Goal: Information Seeking & Learning: Check status

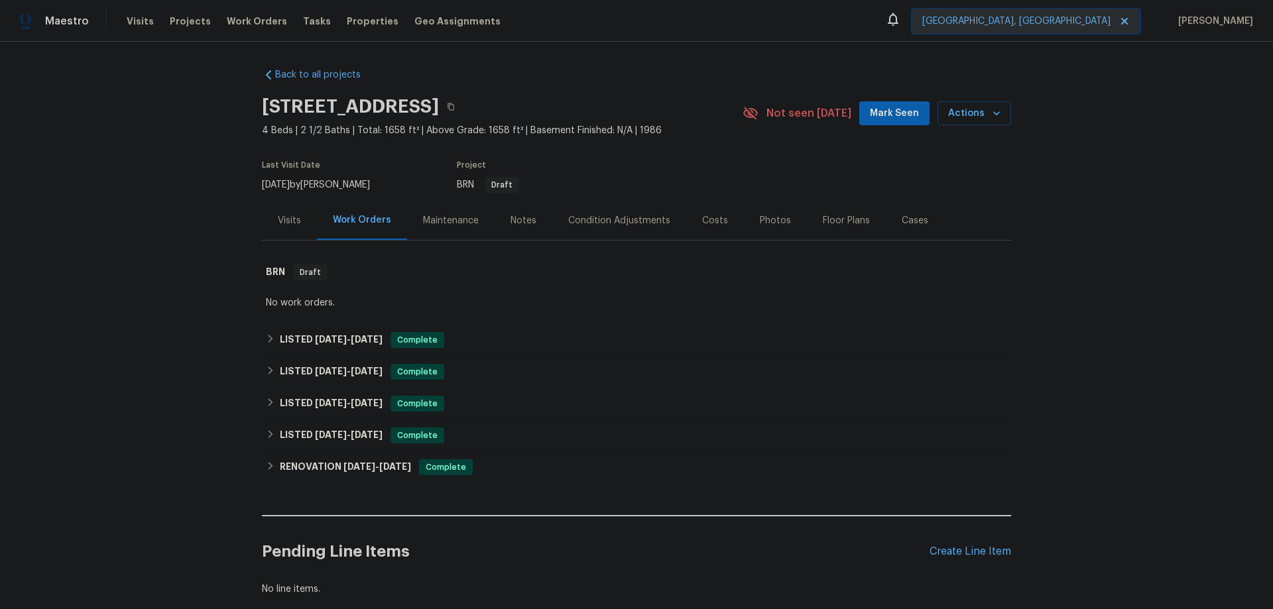
click at [285, 223] on div "Visits" at bounding box center [289, 220] width 23 height 13
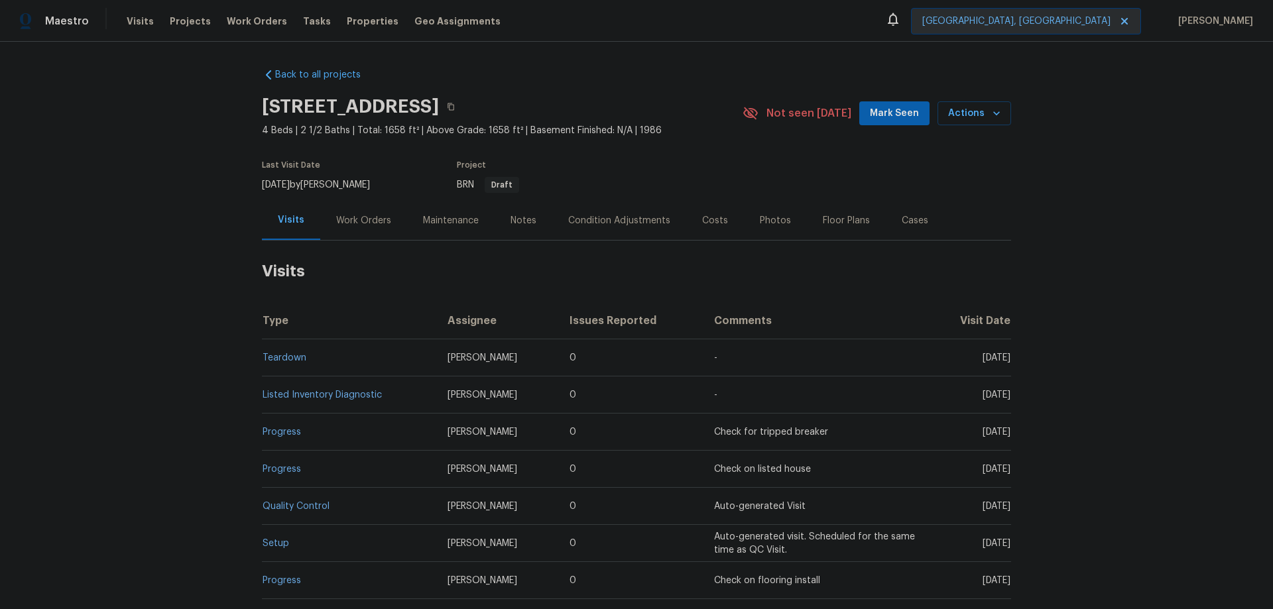
click at [465, 357] on span "[PERSON_NAME]" at bounding box center [482, 357] width 70 height 9
click at [367, 358] on td "Teardown" at bounding box center [349, 357] width 175 height 37
click at [306, 360] on td "Teardown" at bounding box center [349, 357] width 175 height 37
click at [295, 361] on link "Teardown" at bounding box center [284, 357] width 44 height 9
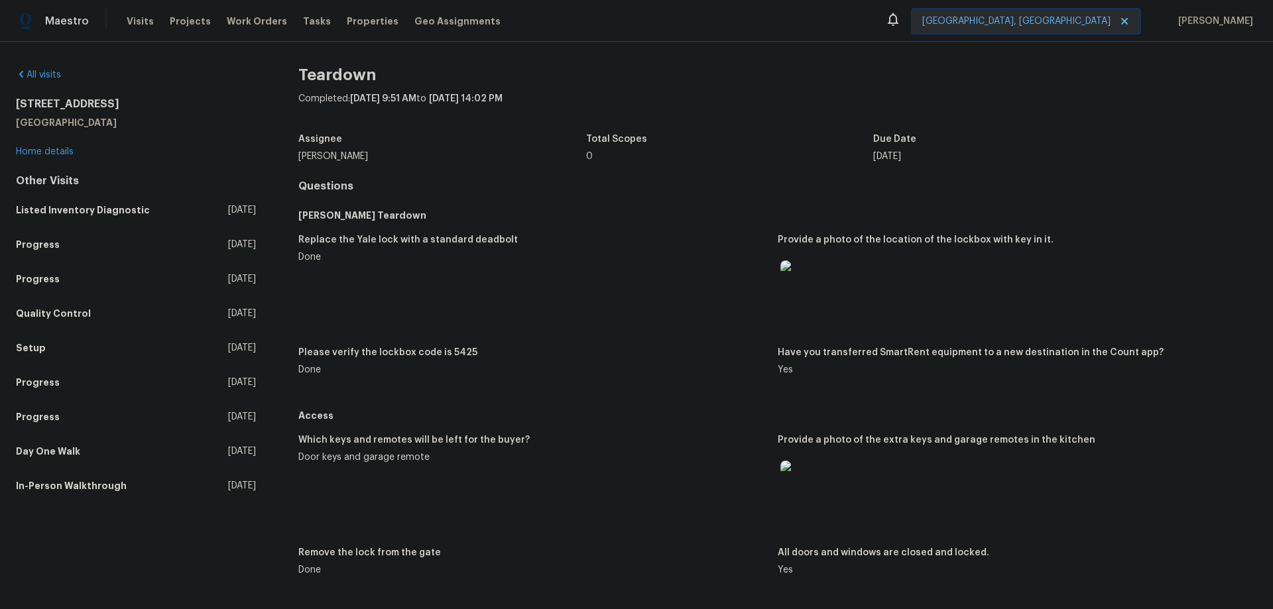
click at [810, 284] on img at bounding box center [801, 281] width 42 height 42
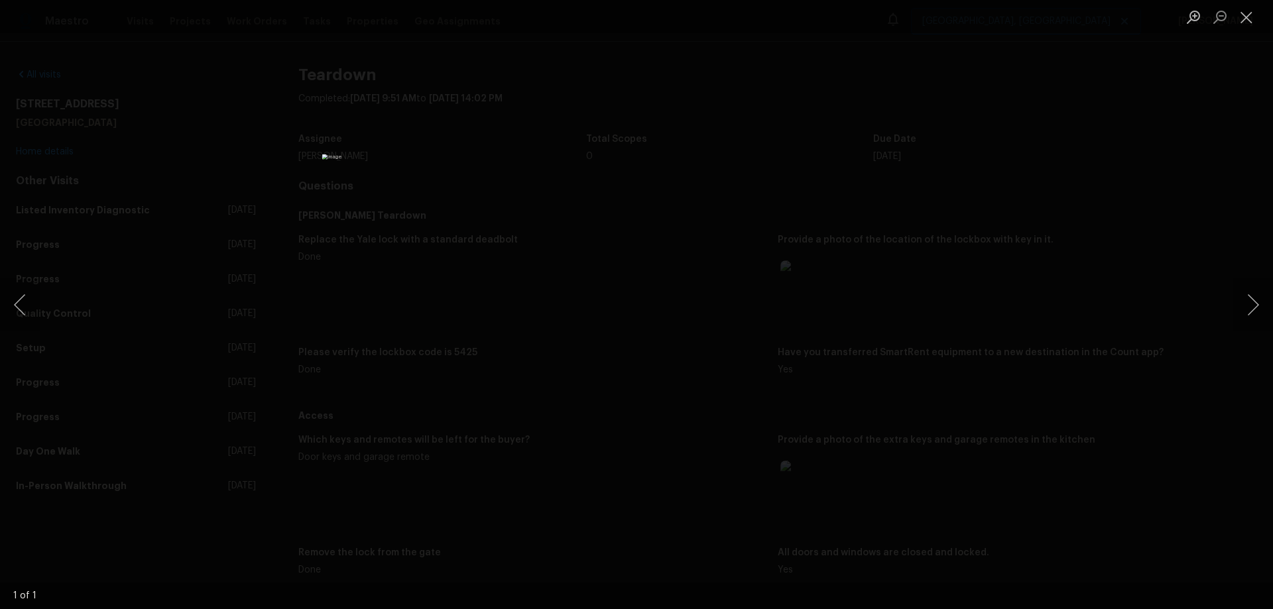
click at [1133, 139] on div "Lightbox" at bounding box center [636, 304] width 1273 height 609
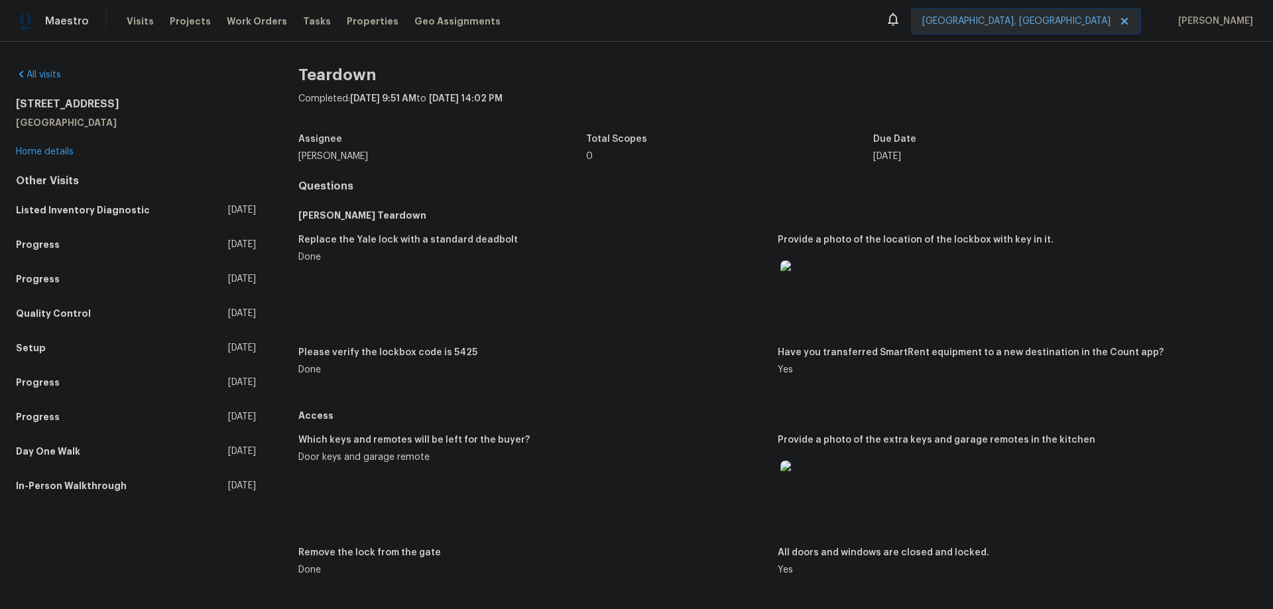
scroll to position [133, 0]
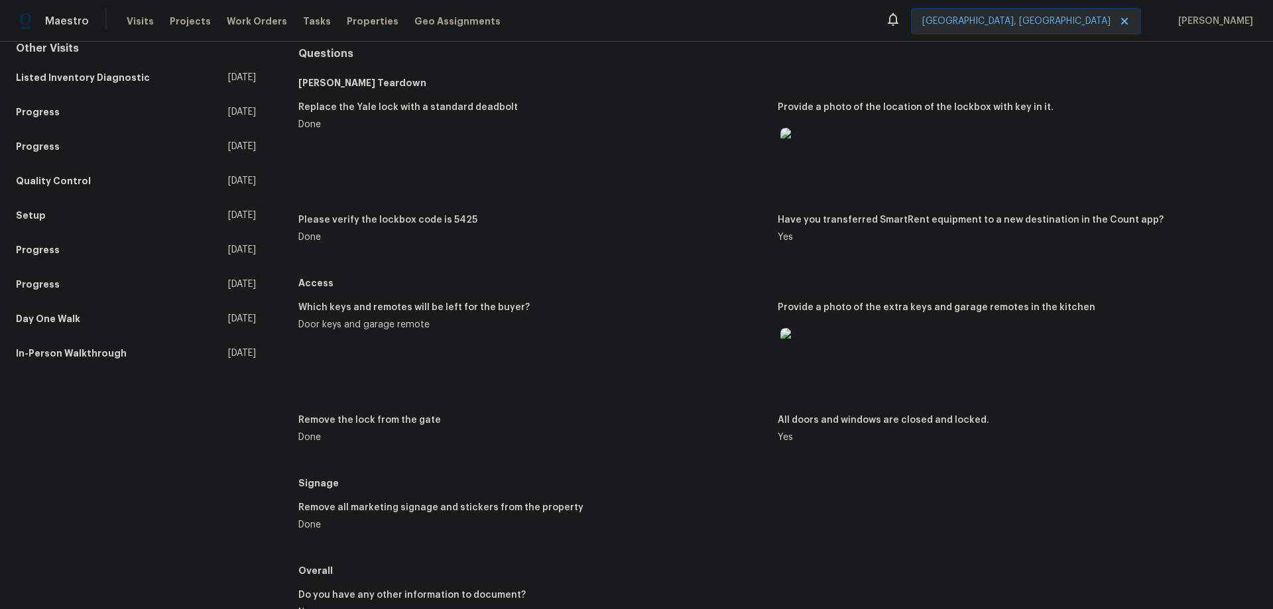
click at [804, 346] on img at bounding box center [801, 349] width 42 height 42
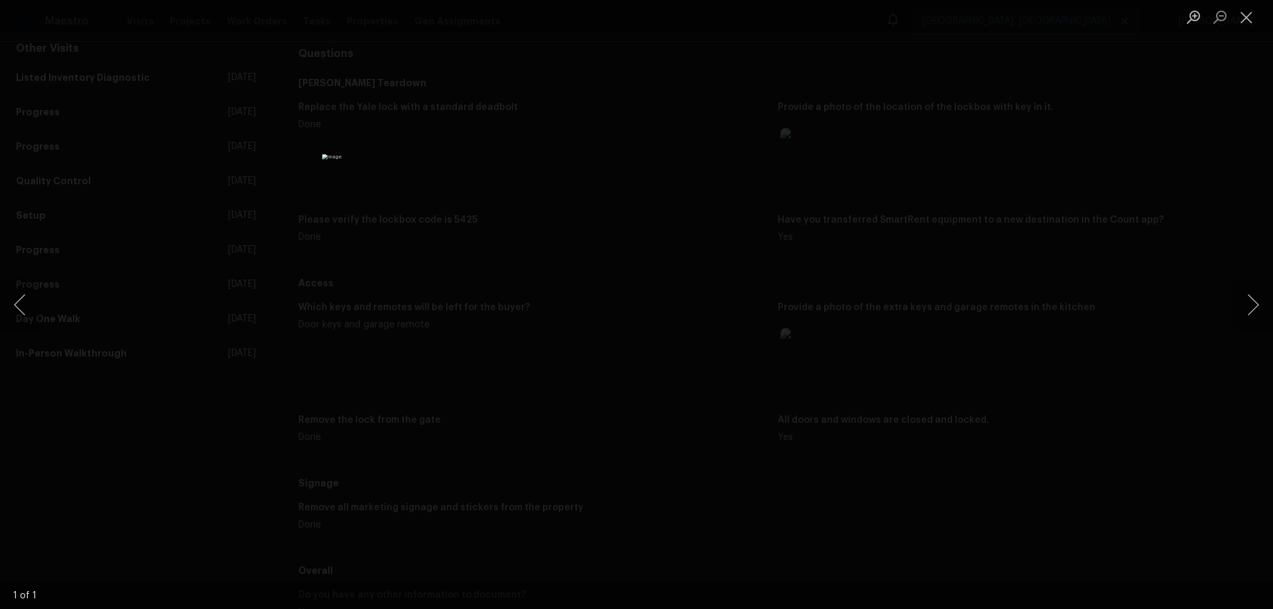
click at [978, 187] on div "Lightbox" at bounding box center [636, 304] width 1273 height 609
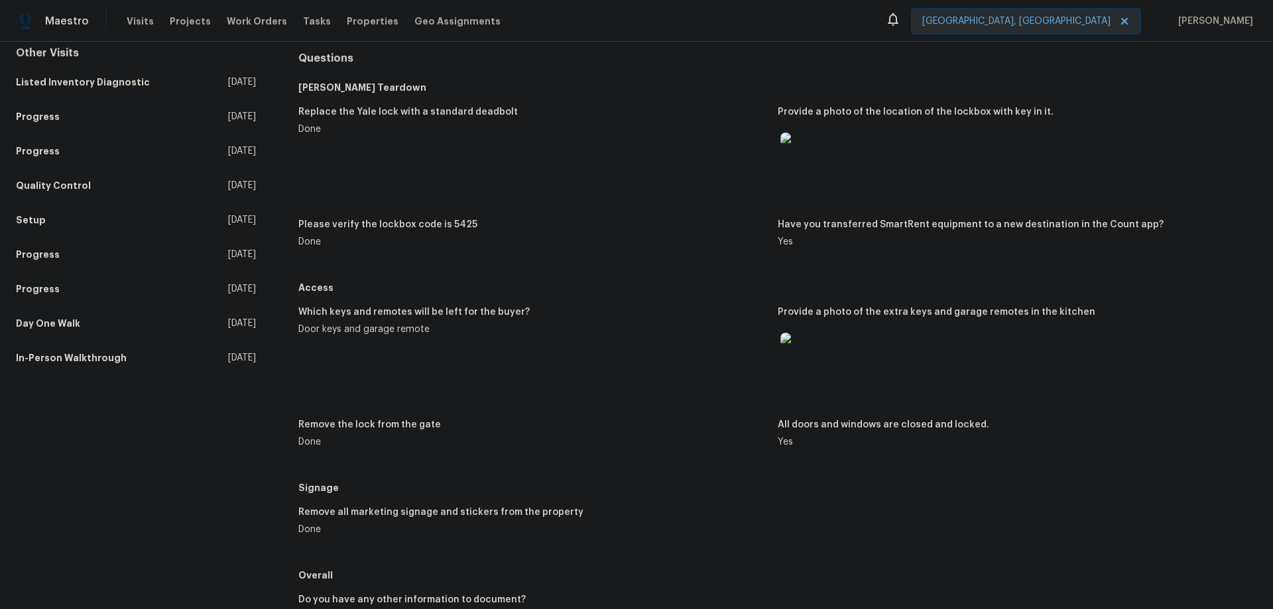
scroll to position [117, 0]
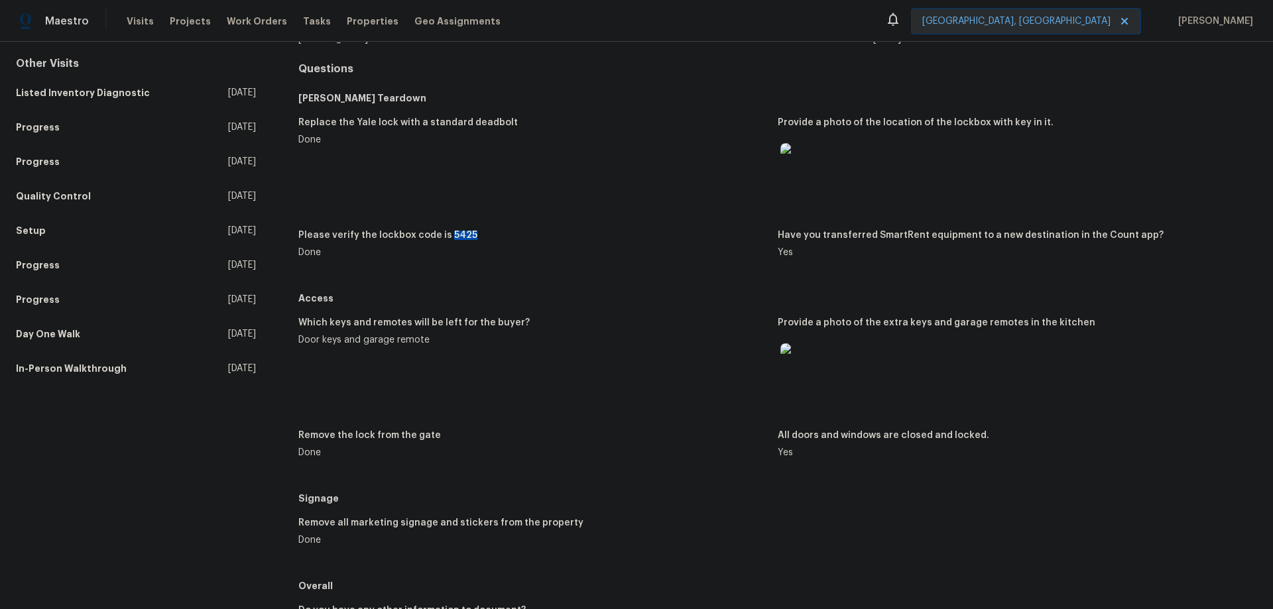
drag, startPoint x: 442, startPoint y: 237, endPoint x: 473, endPoint y: 233, distance: 30.7
click at [473, 233] on div "Please verify the lockbox code is 5425" at bounding box center [532, 239] width 469 height 17
copy h5 "5425"
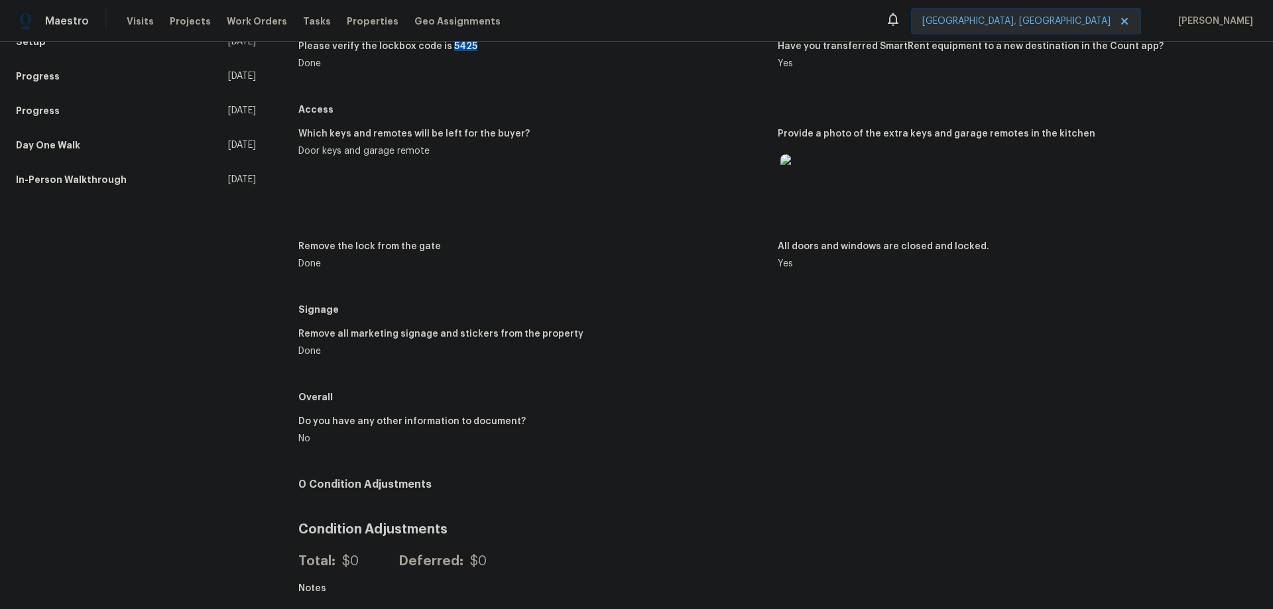
scroll to position [0, 0]
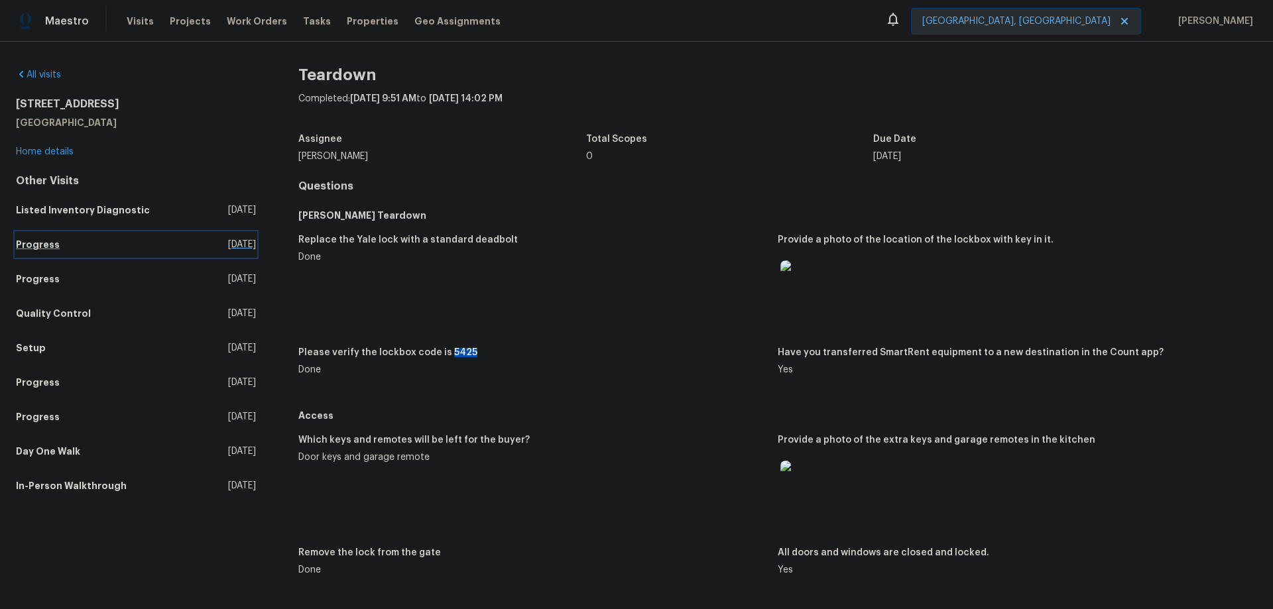
click at [69, 251] on link "Progress [DATE]" at bounding box center [136, 245] width 240 height 24
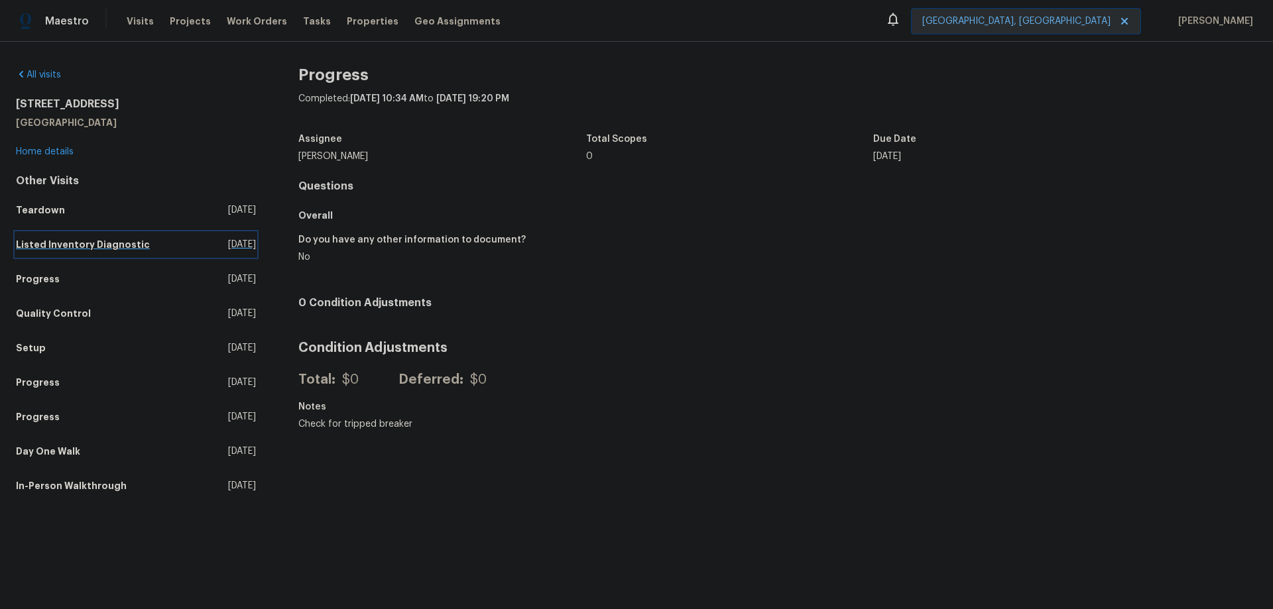
click at [92, 252] on link "Listed Inventory Diagnostic [DATE]" at bounding box center [136, 245] width 240 height 24
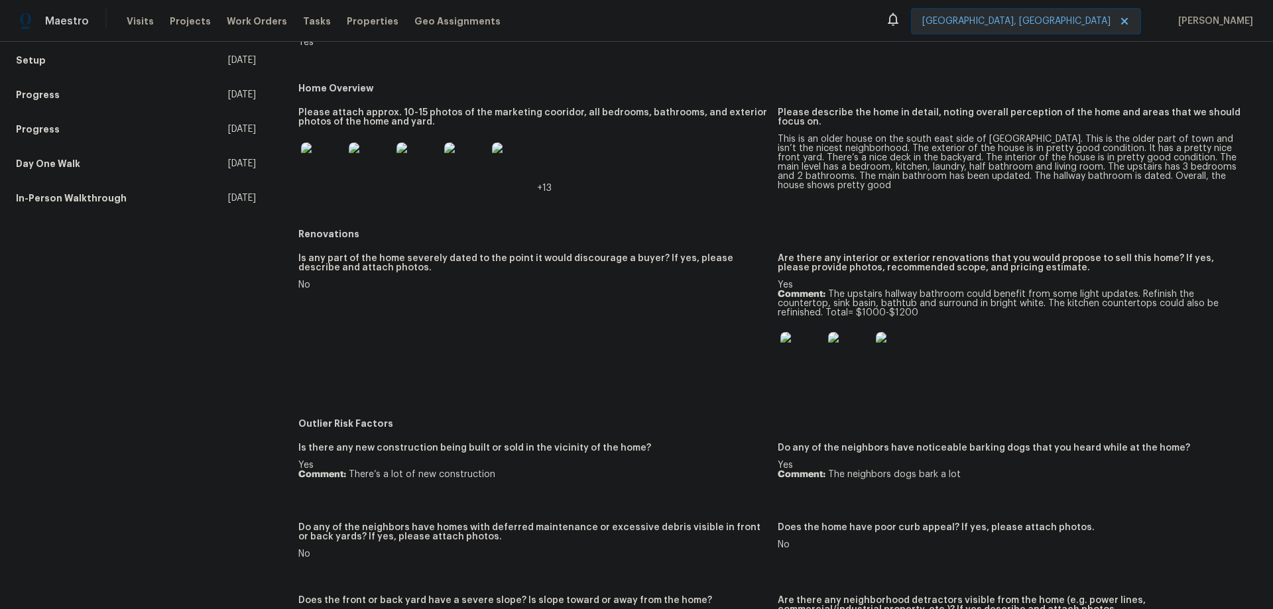
scroll to position [331, 0]
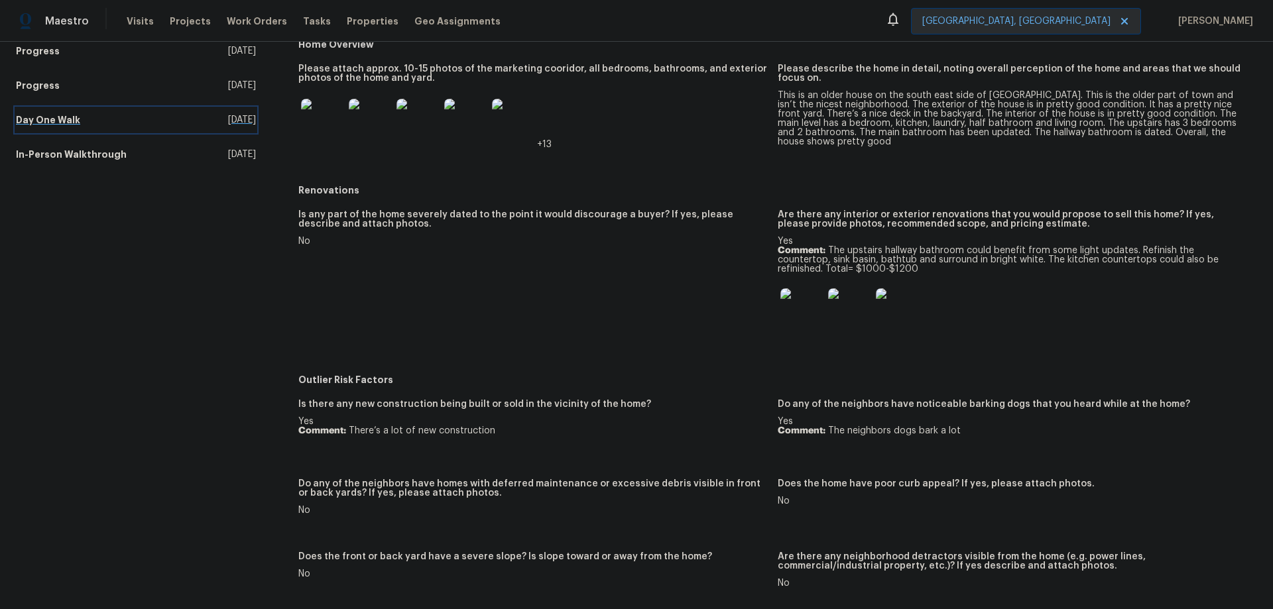
click at [64, 117] on h5 "Day One Walk" at bounding box center [48, 119] width 64 height 13
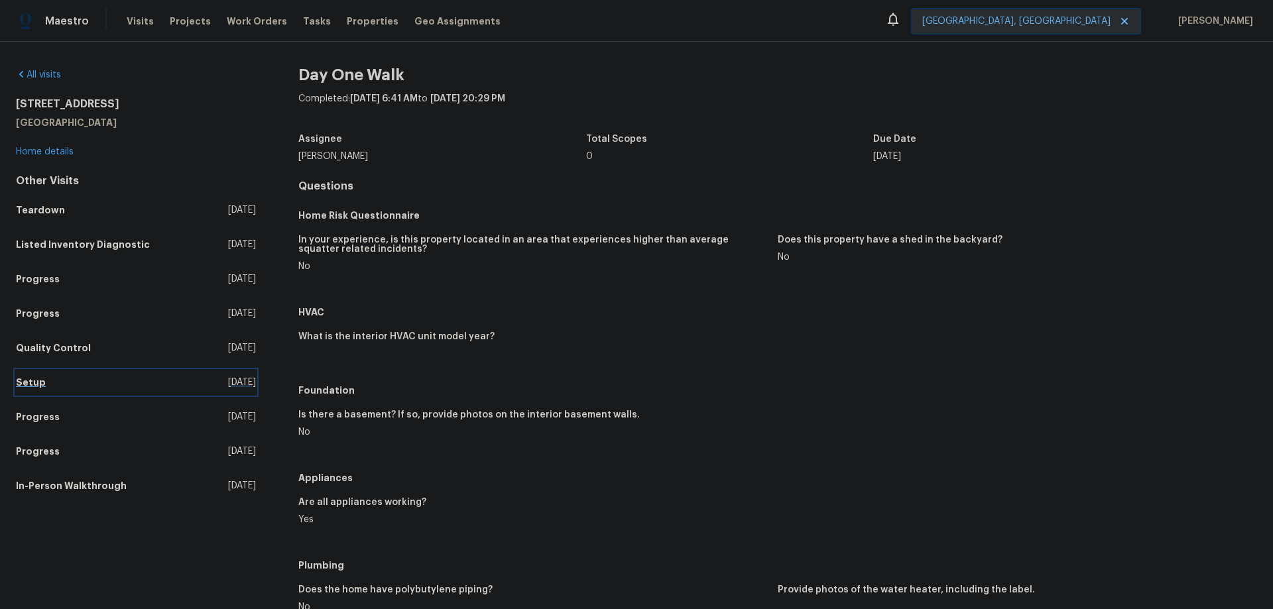
click at [40, 390] on link "Setup [DATE]" at bounding box center [136, 383] width 240 height 24
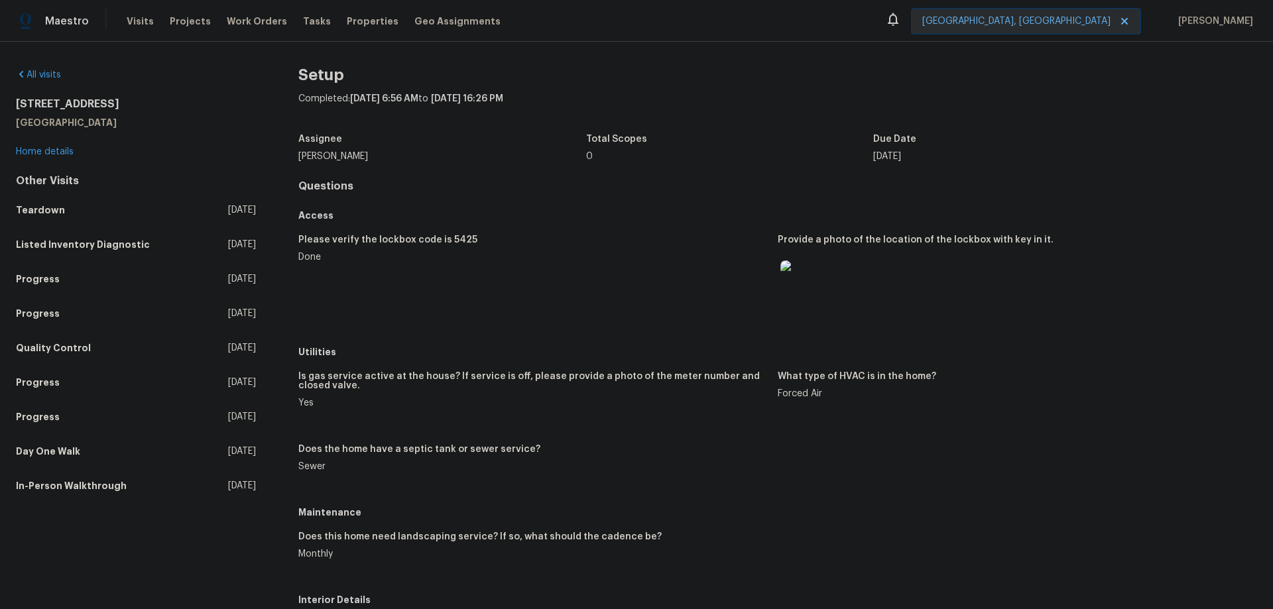
click at [803, 271] on img at bounding box center [801, 281] width 42 height 42
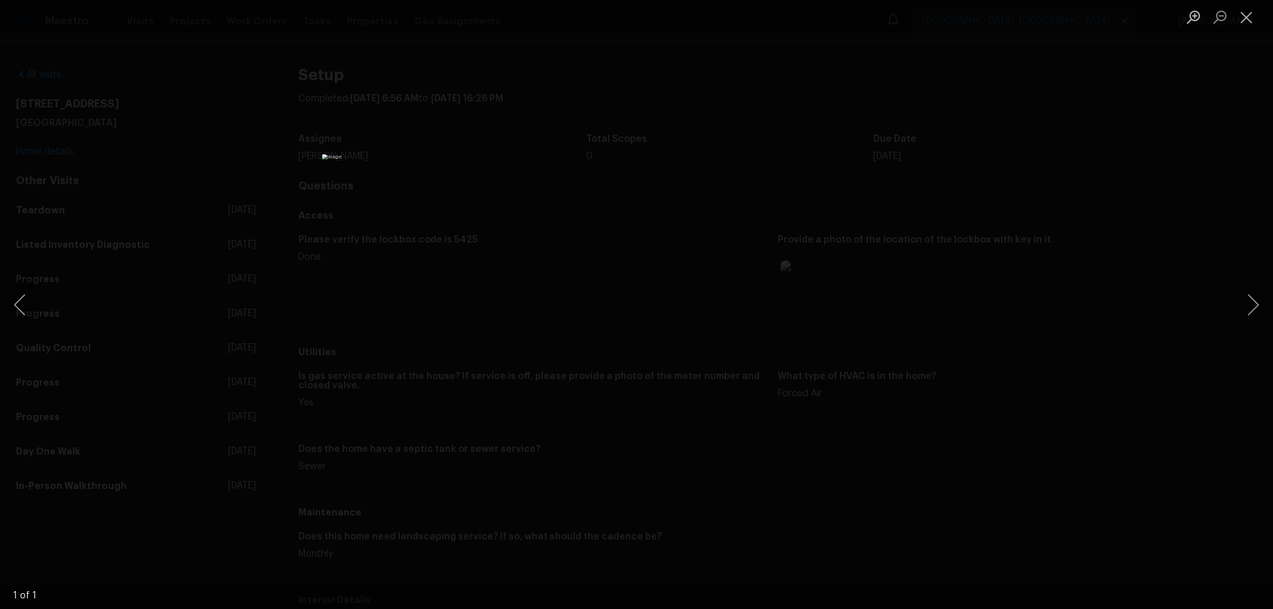
click at [1065, 131] on div "Lightbox" at bounding box center [636, 304] width 1273 height 609
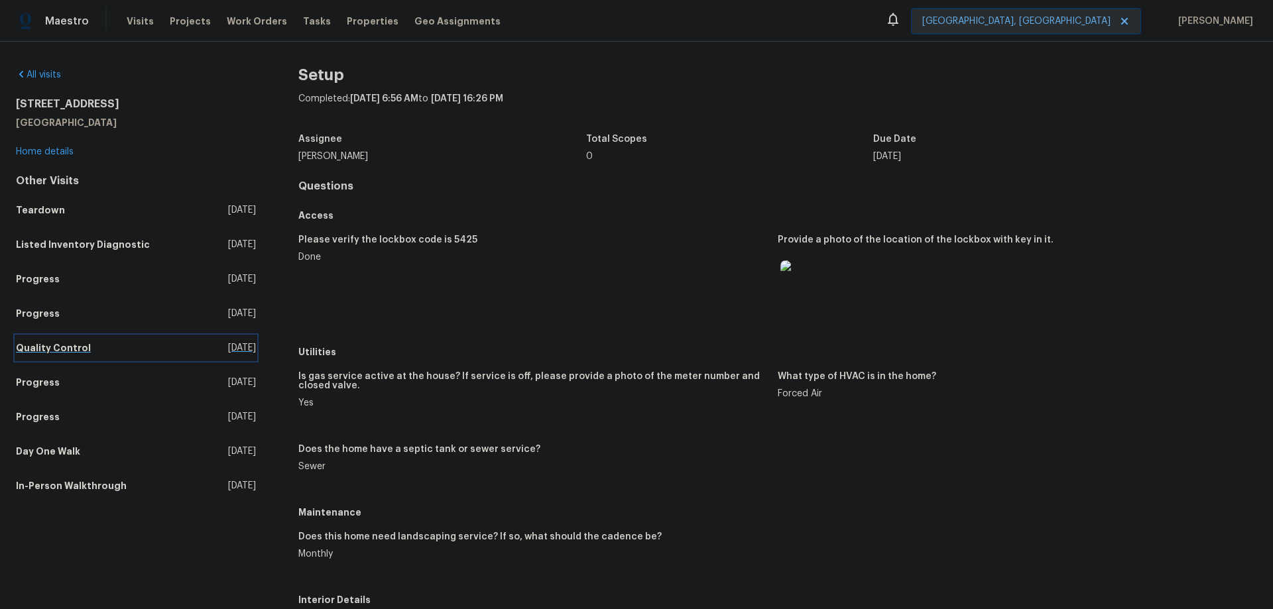
click at [41, 354] on h5 "Quality Control" at bounding box center [53, 347] width 75 height 13
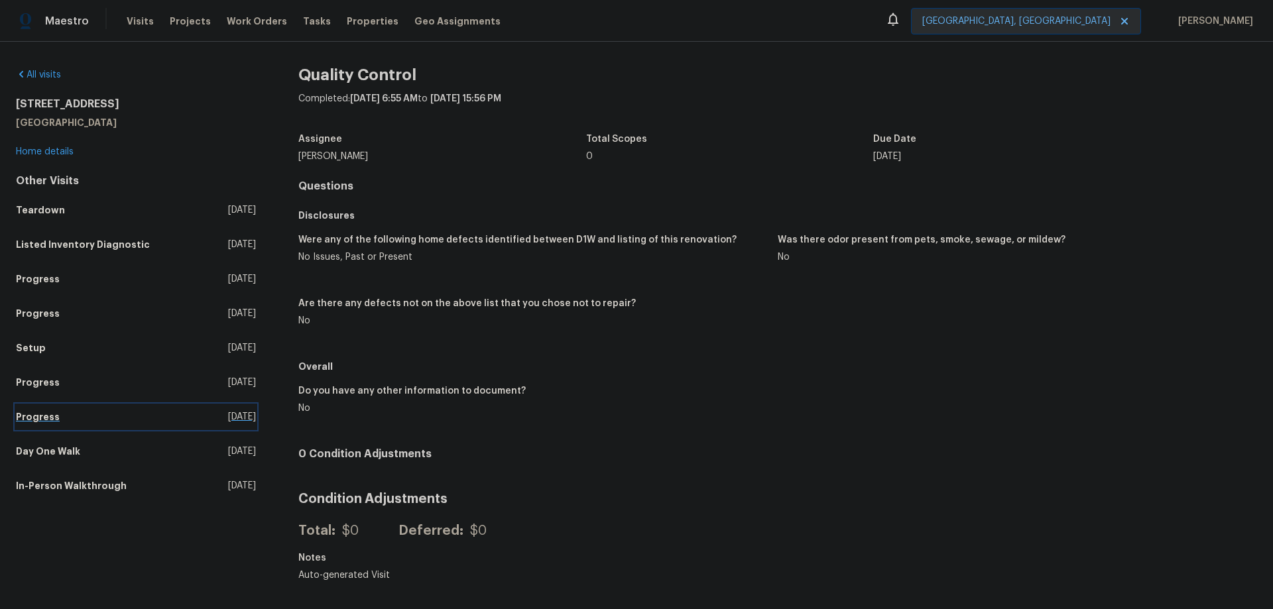
click at [135, 410] on link "Progress [DATE]" at bounding box center [136, 417] width 240 height 24
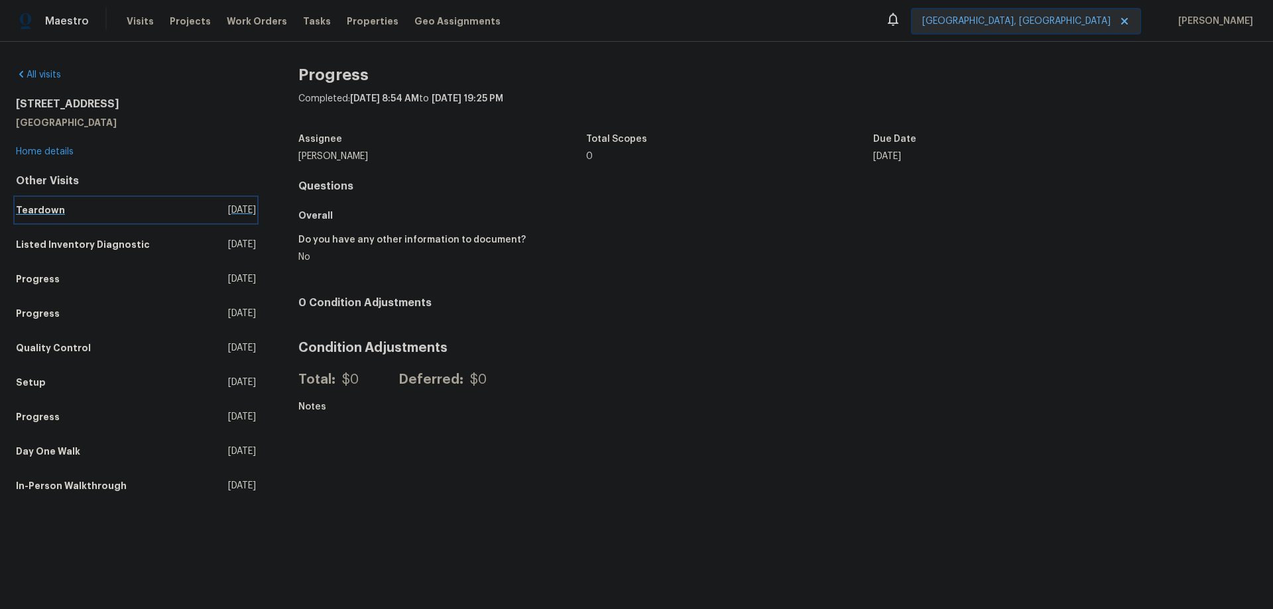
click at [118, 211] on link "Teardown [DATE]" at bounding box center [136, 210] width 240 height 24
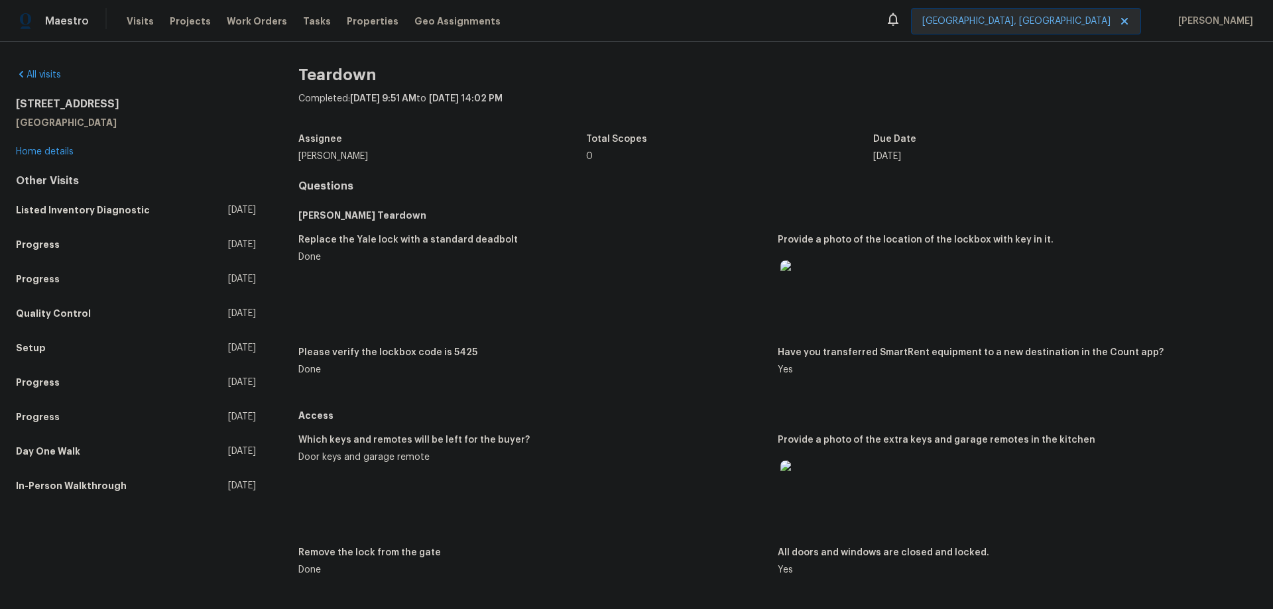
click at [803, 286] on img at bounding box center [801, 281] width 42 height 42
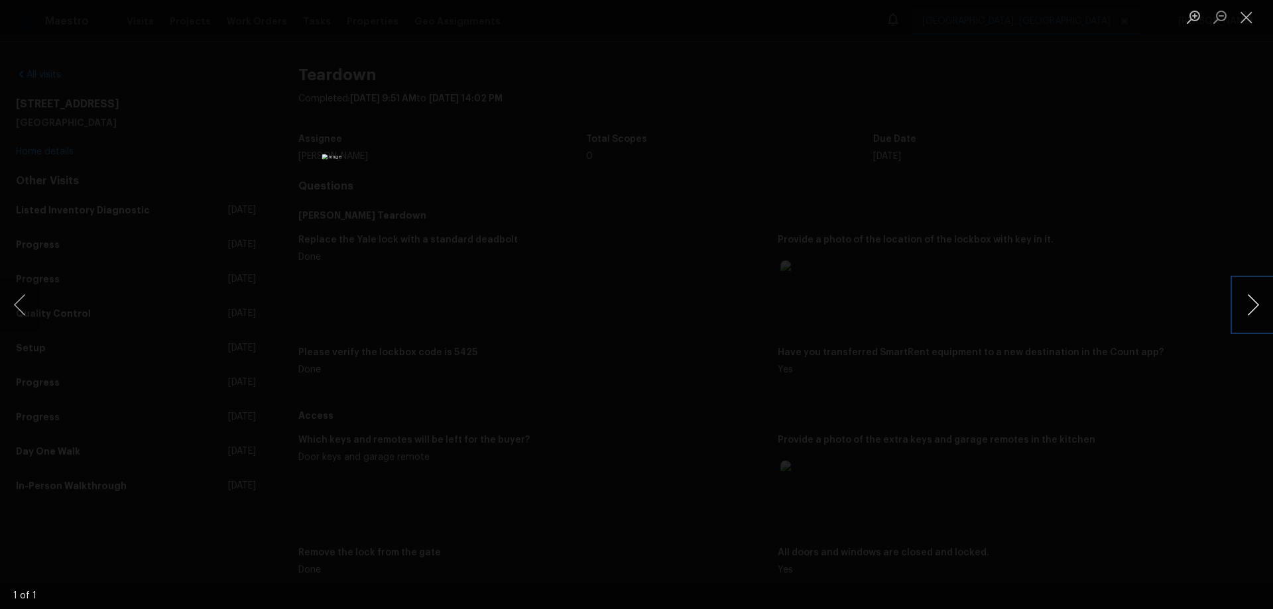
click at [1251, 302] on button "Next image" at bounding box center [1253, 304] width 40 height 53
click at [1081, 221] on div "Lightbox" at bounding box center [636, 304] width 1273 height 609
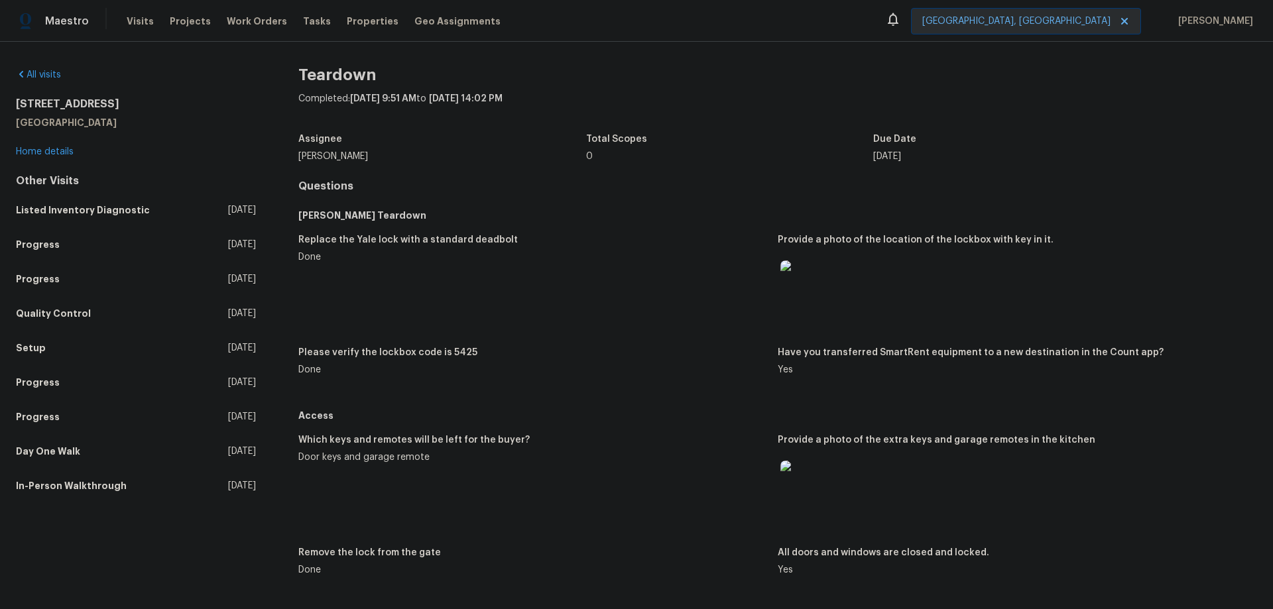
click at [795, 493] on img at bounding box center [801, 482] width 42 height 42
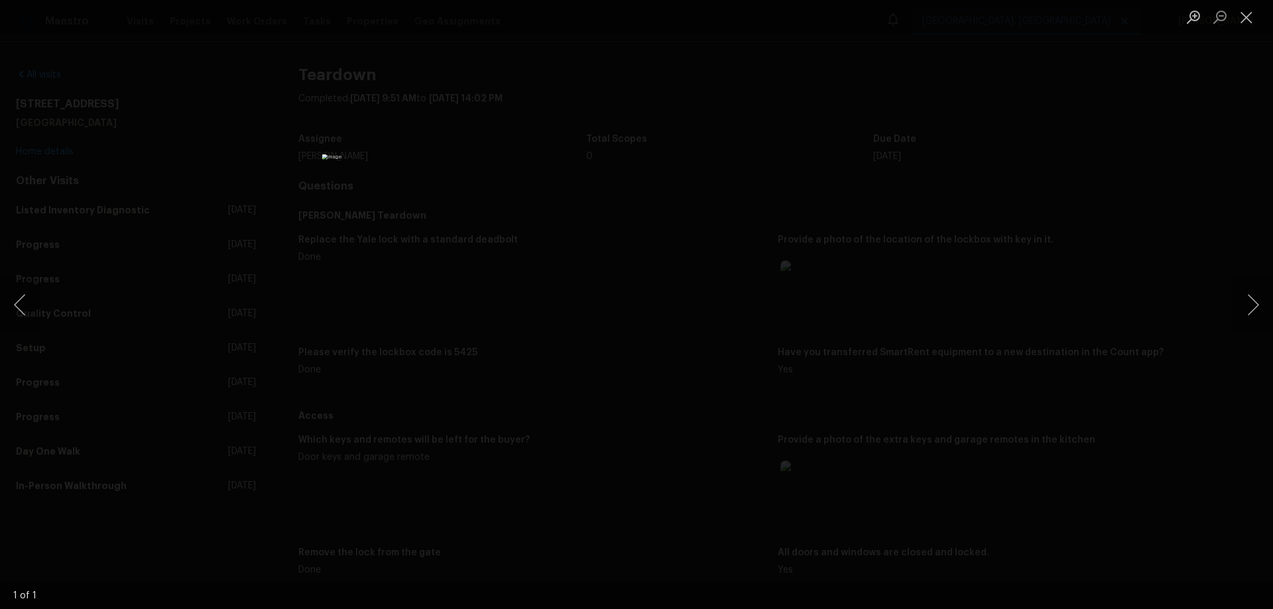
drag, startPoint x: 1093, startPoint y: 276, endPoint x: 1002, endPoint y: 290, distance: 91.9
click at [1093, 276] on div "Lightbox" at bounding box center [636, 304] width 1273 height 609
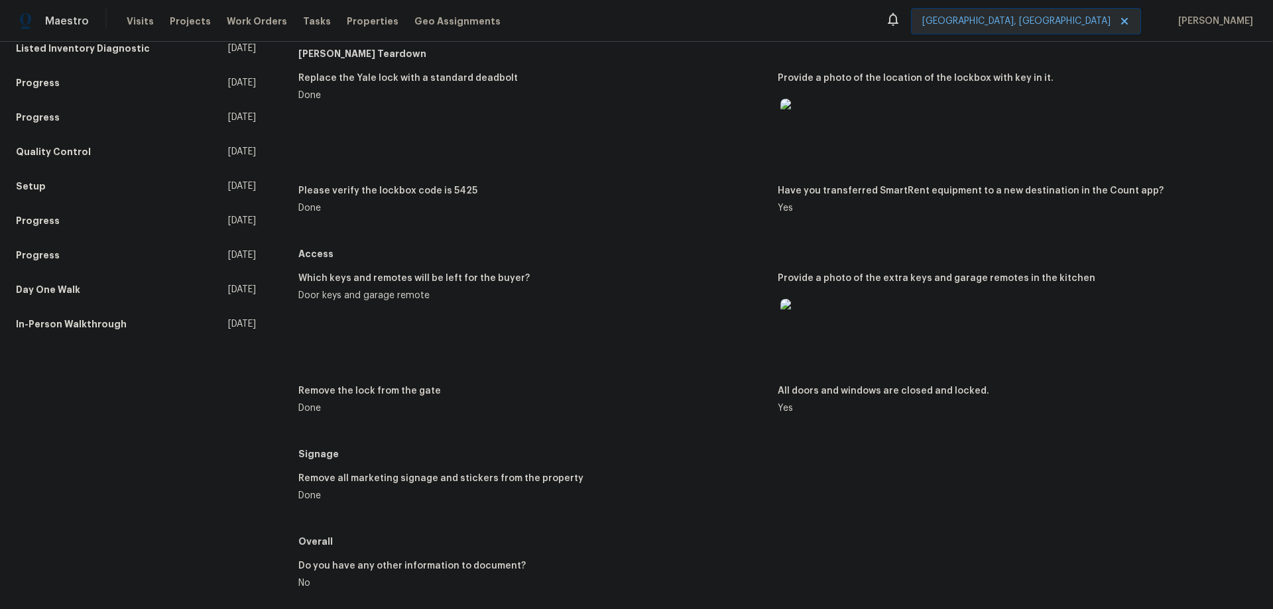
scroll to position [316, 0]
